Goal: Task Accomplishment & Management: Manage account settings

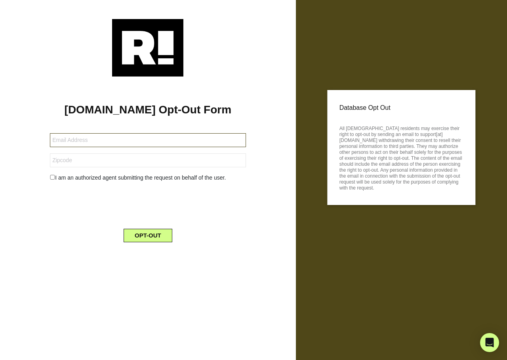
type input "[EMAIL_ADDRESS][DOMAIN_NAME]"
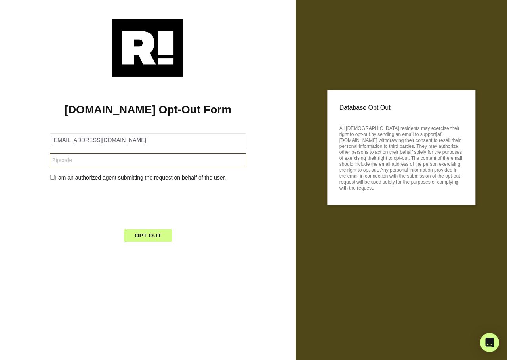
type input "71909"
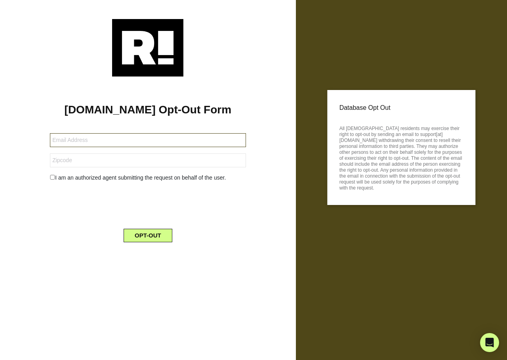
type input "gwyow@aol.com"
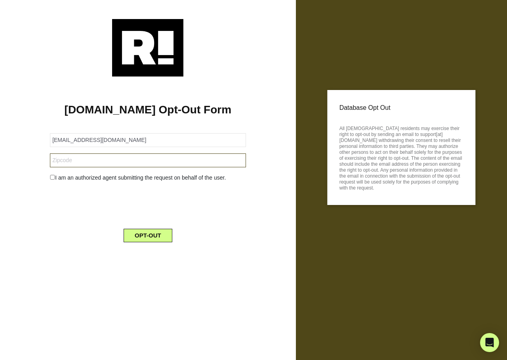
type input "59102"
